Goal: Information Seeking & Learning: Check status

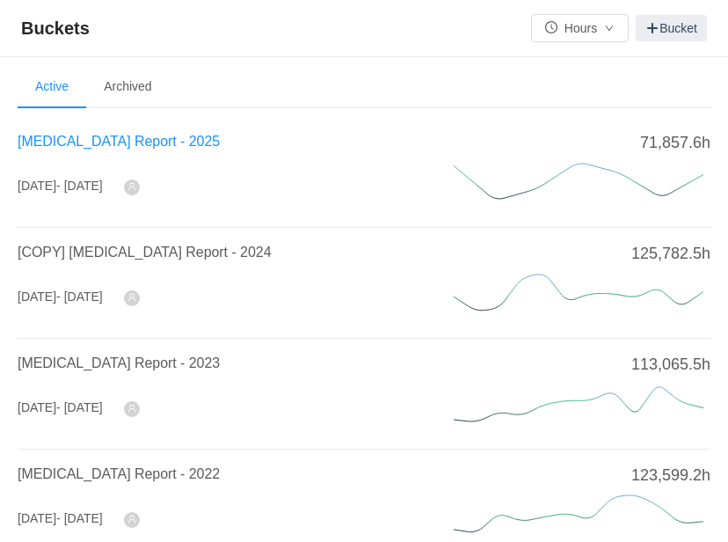
click at [122, 142] on span "[MEDICAL_DATA] Report - 2025" at bounding box center [119, 141] width 202 height 15
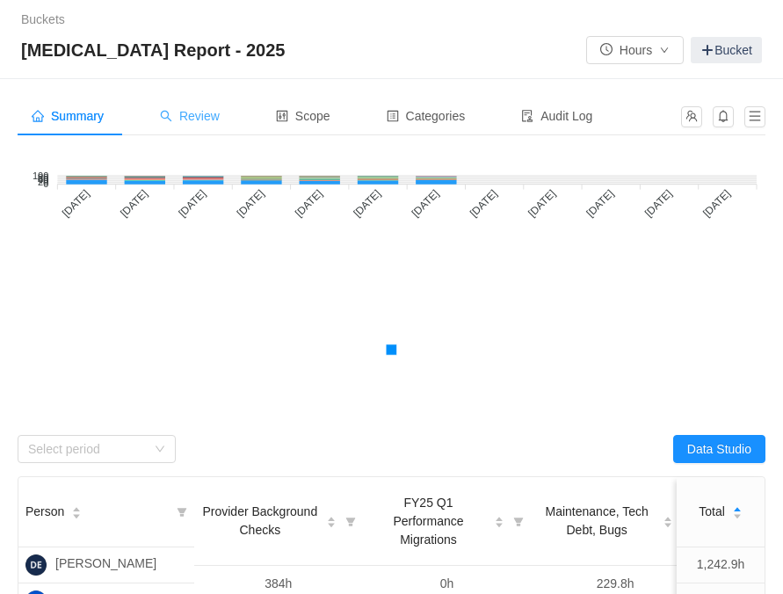
click at [219, 118] on span "Review" at bounding box center [190, 116] width 60 height 14
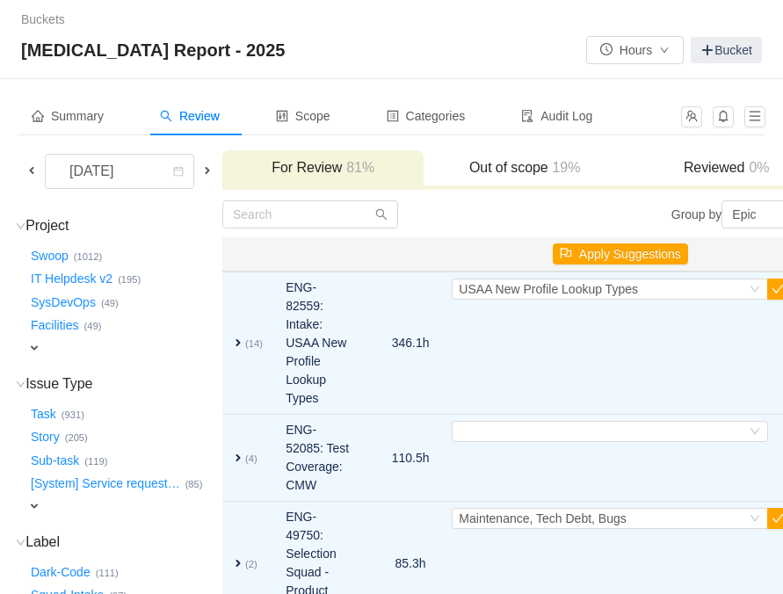
click at [28, 170] on span at bounding box center [32, 171] width 14 height 14
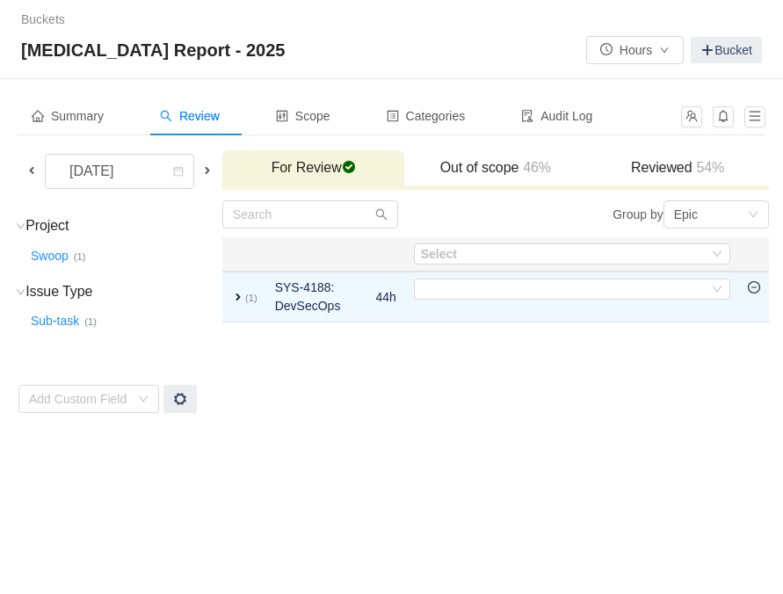
click at [664, 170] on h3 "Reviewed 54%" at bounding box center [677, 168] width 164 height 18
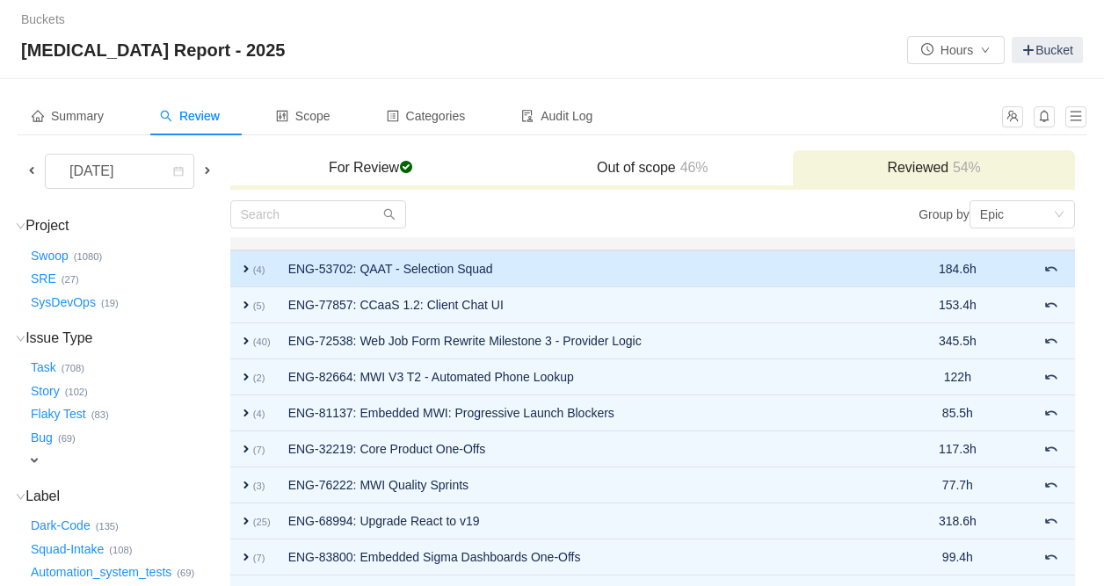
click at [247, 267] on span "expand" at bounding box center [246, 269] width 14 height 14
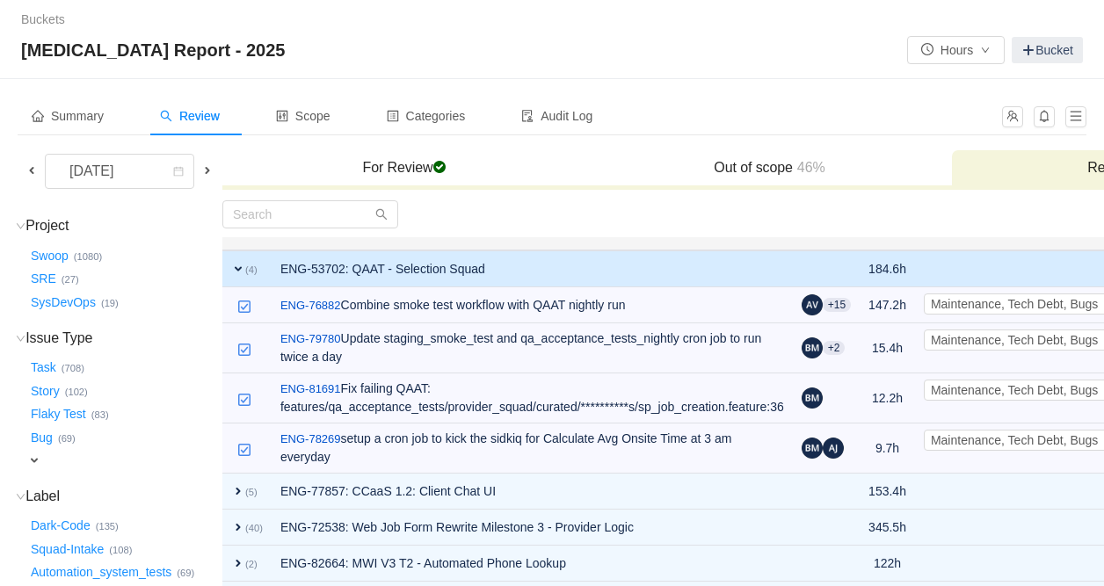
click at [247, 267] on small "(4)" at bounding box center [251, 270] width 12 height 11
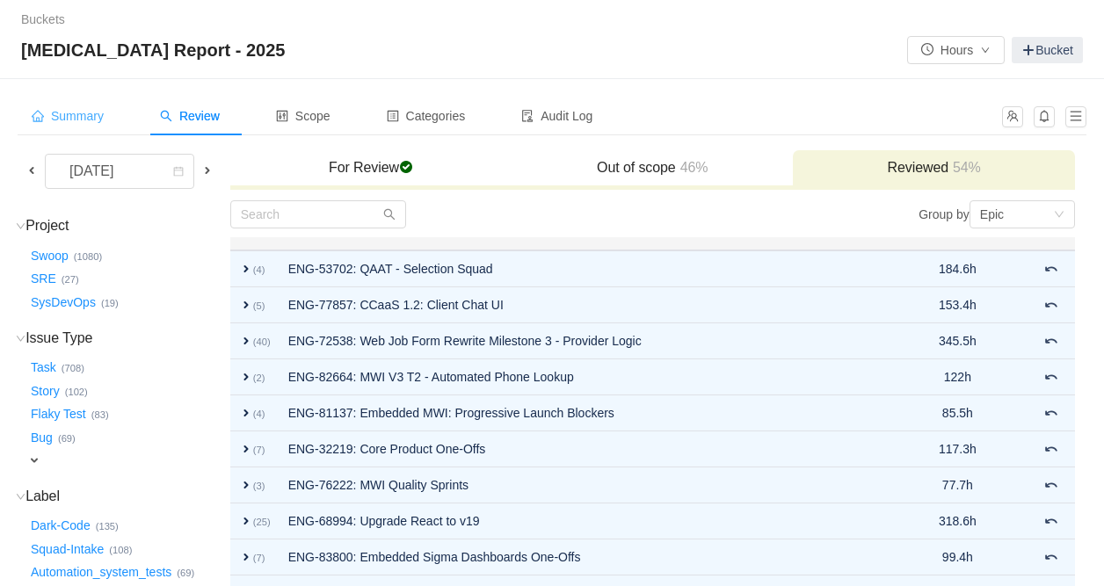
click at [62, 107] on div "Summary" at bounding box center [68, 117] width 100 height 40
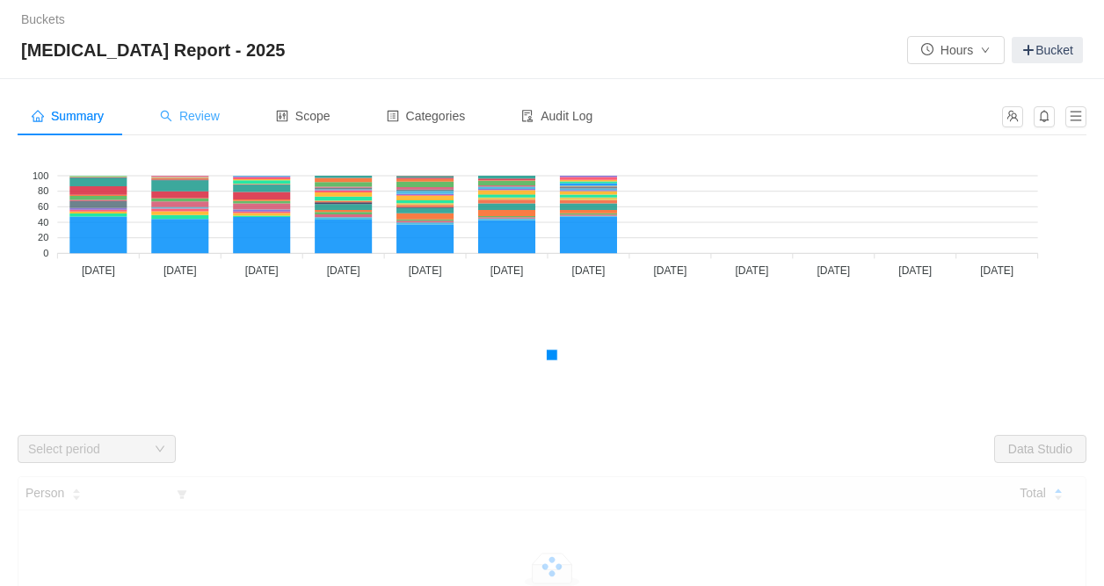
click at [212, 116] on span "Review" at bounding box center [190, 116] width 60 height 14
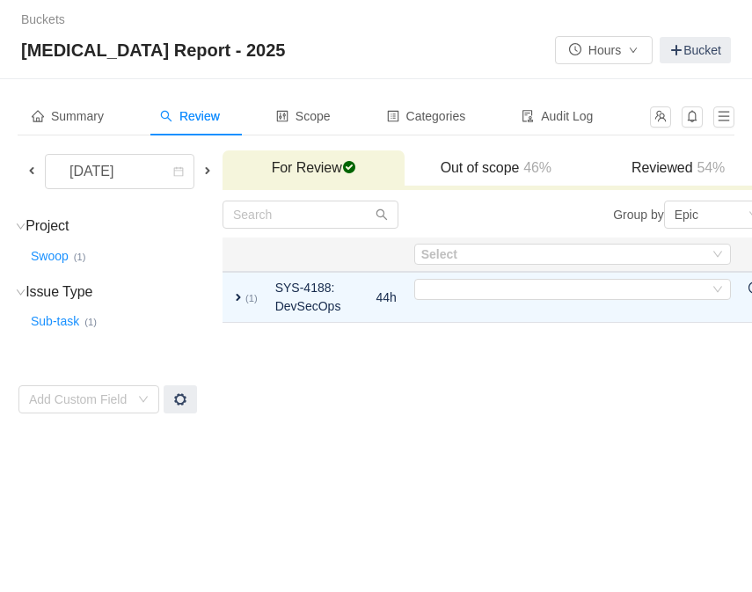
drag, startPoint x: 31, startPoint y: 169, endPoint x: 200, endPoint y: 180, distance: 169.2
click at [190, 192] on td "[DATE]" at bounding box center [120, 174] width 204 height 50
click at [205, 171] on span at bounding box center [207, 171] width 14 height 14
